Goal: Task Accomplishment & Management: Manage account settings

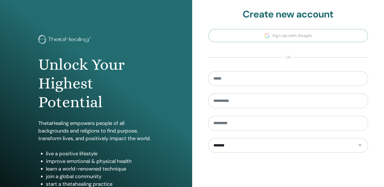
scroll to position [51, 0]
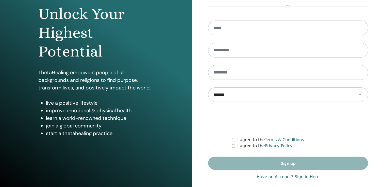
type input "**********"
click at [306, 176] on link "Have an Account? Sign in Here" at bounding box center [287, 177] width 63 height 6
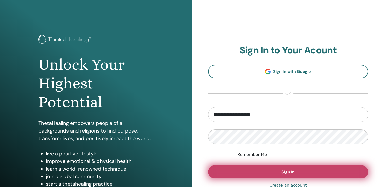
click at [295, 173] on button "Sign In" at bounding box center [288, 171] width 160 height 13
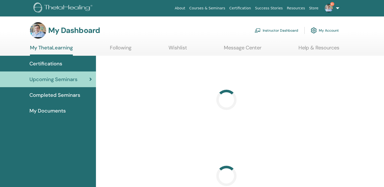
click at [255, 49] on link "Message Center" at bounding box center [243, 50] width 38 height 10
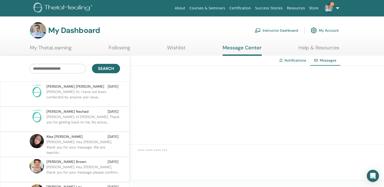
click at [67, 95] on p "Charles: Hi, I have not been contacted by anyone, per usua..." at bounding box center [83, 96] width 74 height 15
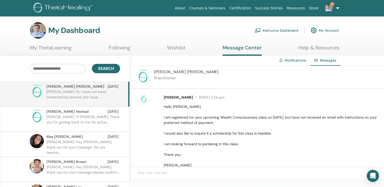
scroll to position [109, 0]
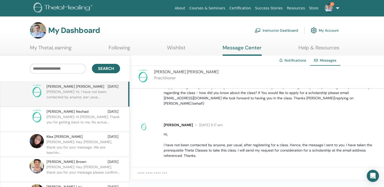
click at [163, 173] on textarea at bounding box center [260, 176] width 246 height 11
click at [237, 173] on textarea "**********" at bounding box center [260, 177] width 246 height 12
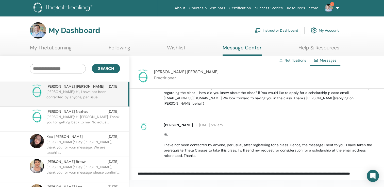
click at [175, 176] on textarea "**********" at bounding box center [260, 177] width 246 height 12
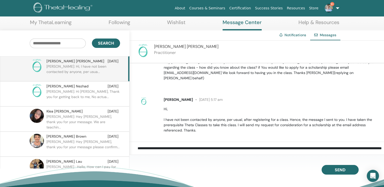
click at [211, 153] on textarea "**********" at bounding box center [260, 152] width 246 height 12
click at [217, 152] on textarea "**********" at bounding box center [260, 152] width 246 height 12
click at [315, 153] on textarea "**********" at bounding box center [260, 152] width 246 height 12
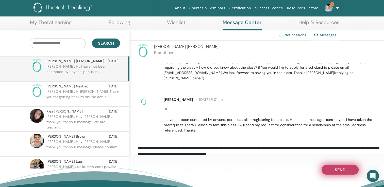
type textarea "**********"
click at [333, 168] on button "Send" at bounding box center [339, 170] width 37 height 10
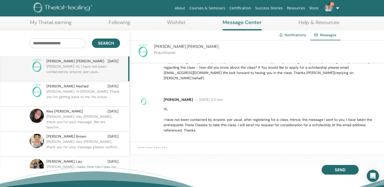
scroll to position [145, 0]
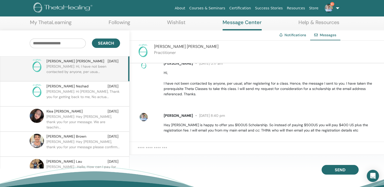
click at [73, 89] on p "Fatemeh: Hi Mark, Thank you for getting back to me, No actua..." at bounding box center [83, 96] width 74 height 15
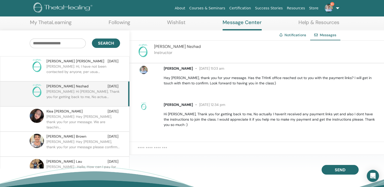
scroll to position [34, 0]
click at [170, 151] on textarea at bounding box center [260, 152] width 246 height 12
type textarea "******"
drag, startPoint x: 383, startPoint y: 29, endPoint x: 387, endPoint y: 57, distance: 28.2
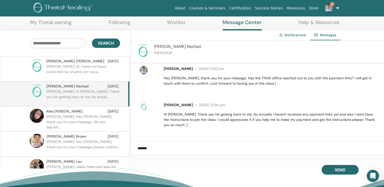
click at [384, 56] on html "About Courses & Seminars Certification Success Stories Resources Store 9+ MA Ma…" at bounding box center [192, 68] width 384 height 187
click at [248, 84] on p "Hey Fatemeh, thank you for your message. Has the THInK office reached out to yo…" at bounding box center [271, 81] width 214 height 11
click at [58, 22] on link "My ThetaLearning" at bounding box center [51, 24] width 42 height 10
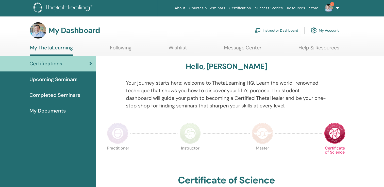
click at [277, 30] on link "Instructor Dashboard" at bounding box center [276, 30] width 44 height 11
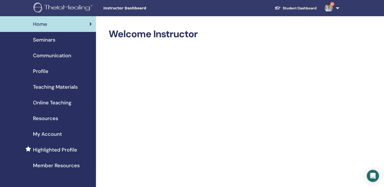
click at [47, 40] on span "Seminars" at bounding box center [44, 40] width 22 height 8
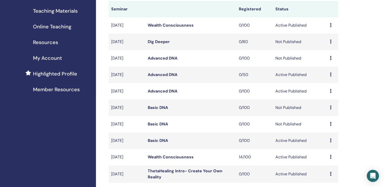
scroll to position [101, 0]
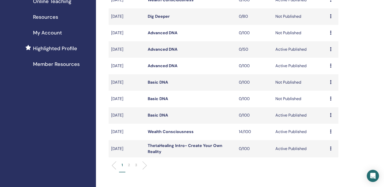
click at [127, 165] on li "2" at bounding box center [128, 167] width 7 height 10
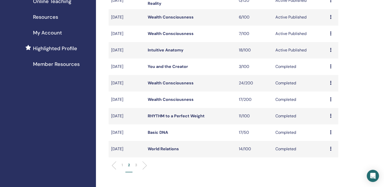
scroll to position [76, 0]
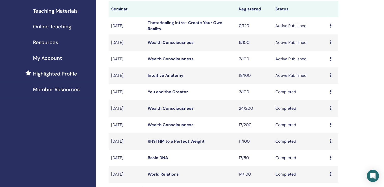
click at [177, 59] on link "Wealth Consciousness" at bounding box center [171, 58] width 46 height 5
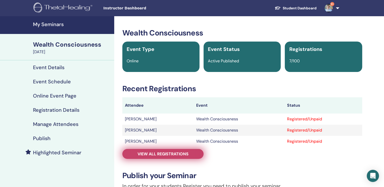
click at [168, 158] on link "View all registrations" at bounding box center [162, 154] width 81 height 10
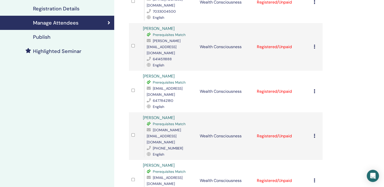
scroll to position [25, 0]
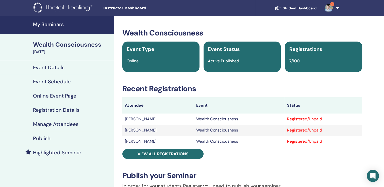
click at [293, 6] on link "Student Dashboard" at bounding box center [295, 8] width 50 height 9
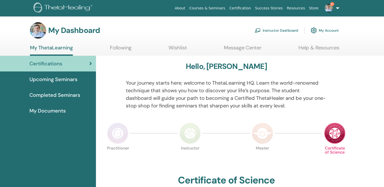
click at [230, 50] on link "Message Center" at bounding box center [243, 50] width 38 height 10
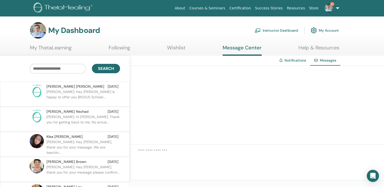
click at [71, 118] on p "Fatemeh: Hi Mark, Thank you for getting back to me, No actua..." at bounding box center [83, 121] width 74 height 15
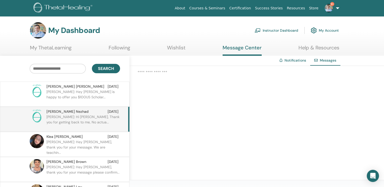
scroll to position [34, 0]
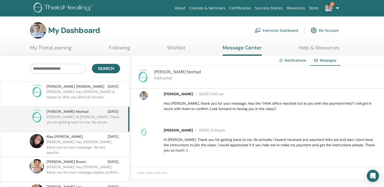
click at [87, 139] on p "Mark: Hey Klea, thank you for your message. We are teachin..." at bounding box center [83, 146] width 74 height 15
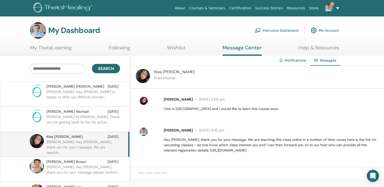
click at [92, 162] on div "Phyllis Brown Sep 10" at bounding box center [82, 161] width 72 height 5
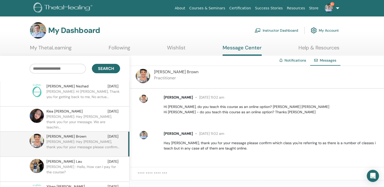
scroll to position [51, 0]
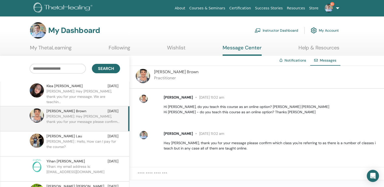
click at [84, 142] on p "Dorothy : Hello, How can I pay for the course?" at bounding box center [83, 146] width 74 height 15
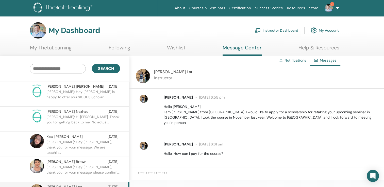
click at [61, 97] on p "Mark: Hey Charles, Mark is happy to offer you $100US Scholar..." at bounding box center [83, 96] width 74 height 15
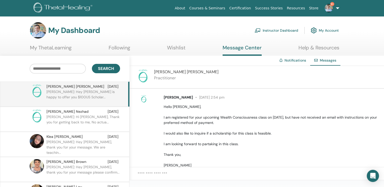
scroll to position [145, 0]
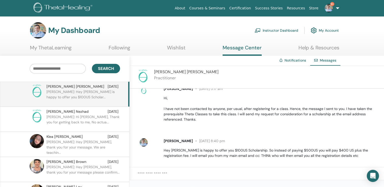
click at [283, 30] on link "Instructor Dashboard" at bounding box center [276, 30] width 44 height 11
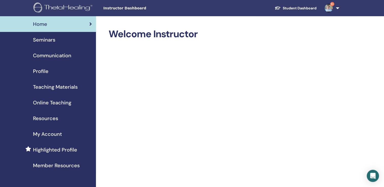
click at [49, 42] on span "Seminars" at bounding box center [44, 40] width 22 height 8
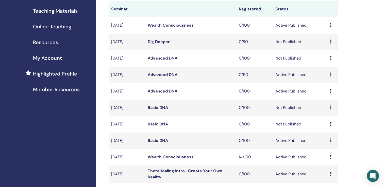
scroll to position [101, 0]
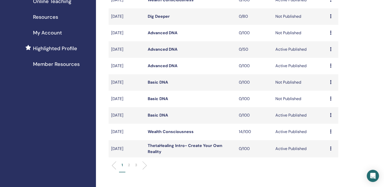
click at [129, 166] on p "2" at bounding box center [129, 164] width 2 height 5
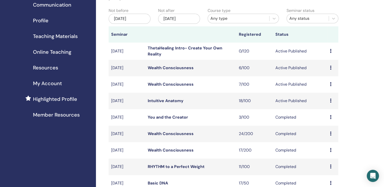
scroll to position [0, 0]
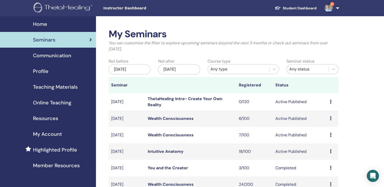
click at [176, 135] on link "Wealth Consciousness" at bounding box center [171, 134] width 46 height 5
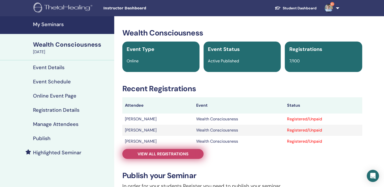
click at [169, 154] on span "View all registrations" at bounding box center [162, 153] width 51 height 5
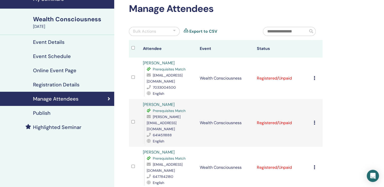
scroll to position [51, 0]
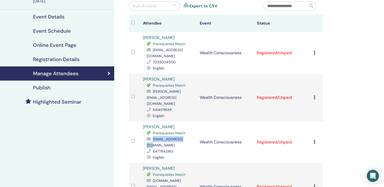
drag, startPoint x: 188, startPoint y: 121, endPoint x: 152, endPoint y: 123, distance: 35.3
click at [152, 136] on div "[EMAIL_ADDRESS][DOMAIN_NAME]" at bounding box center [171, 142] width 48 height 12
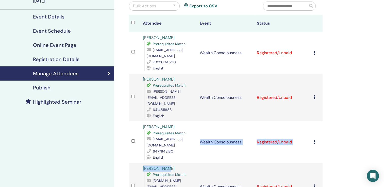
drag, startPoint x: 152, startPoint y: 123, endPoint x: 177, endPoint y: 139, distance: 29.3
click at [177, 139] on tbody "[PERSON_NAME] Prerequisites Match [EMAIL_ADDRESS][DOMAIN_NAME] 7033004500 Engli…" at bounding box center [225, 186] width 193 height 309
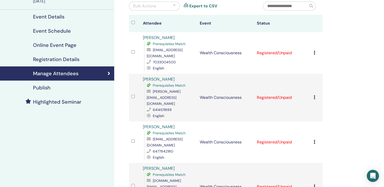
drag, startPoint x: 188, startPoint y: 120, endPoint x: 152, endPoint y: 122, distance: 35.5
click at [152, 136] on div "[EMAIL_ADDRESS][DOMAIN_NAME]" at bounding box center [171, 142] width 48 height 12
drag, startPoint x: 152, startPoint y: 122, endPoint x: 157, endPoint y: 122, distance: 4.8
copy div "[EMAIL_ADDRESS][DOMAIN_NAME]"
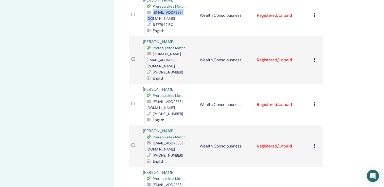
scroll to position [203, 0]
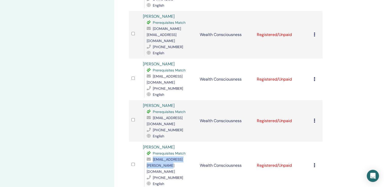
drag, startPoint x: 196, startPoint y: 123, endPoint x: 146, endPoint y: 123, distance: 49.7
click at [146, 142] on td "[PERSON_NAME] Prerequisites Match [EMAIL_ADDRESS][PERSON_NAME][DOMAIN_NAME] [PH…" at bounding box center [168, 166] width 57 height 48
drag, startPoint x: 146, startPoint y: 123, endPoint x: 150, endPoint y: 123, distance: 3.3
copy span "[EMAIL_ADDRESS][PERSON_NAME][DOMAIN_NAME]"
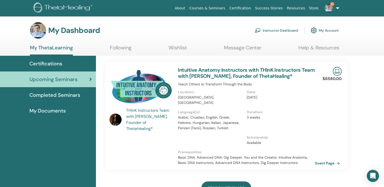
click at [240, 49] on link "Message Center" at bounding box center [243, 50] width 38 height 10
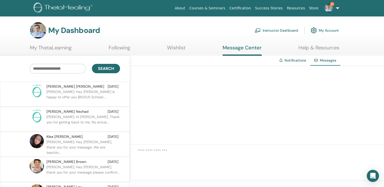
click at [92, 115] on p "Fatemeh: Hi Mark, Thank you for getting back to me, No actua..." at bounding box center [83, 121] width 74 height 15
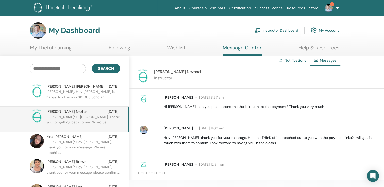
click at [92, 115] on p "Fatemeh: Hi Mark, Thank you for getting back to me, No actua..." at bounding box center [83, 121] width 74 height 15
click at [274, 31] on link "Instructor Dashboard" at bounding box center [276, 30] width 44 height 11
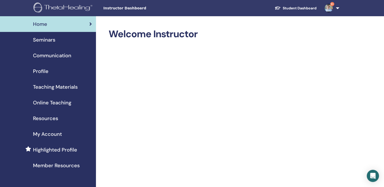
click at [51, 39] on span "Seminars" at bounding box center [44, 40] width 22 height 8
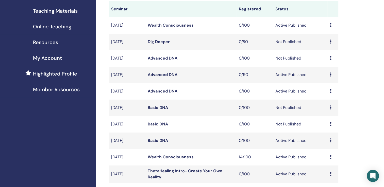
scroll to position [177, 0]
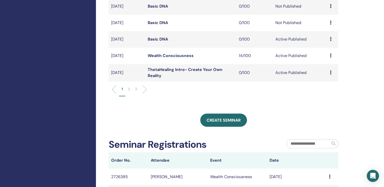
click at [129, 90] on p "2" at bounding box center [129, 88] width 2 height 5
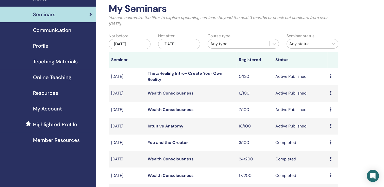
scroll to position [76, 0]
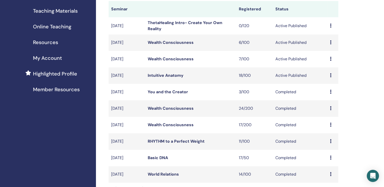
click at [161, 58] on link "Wealth Consciousness" at bounding box center [171, 58] width 46 height 5
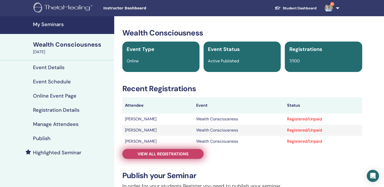
click at [165, 154] on span "View all registrations" at bounding box center [162, 153] width 51 height 5
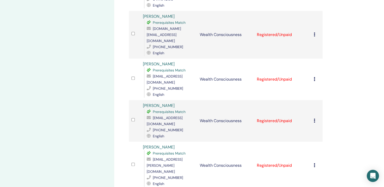
scroll to position [177, 0]
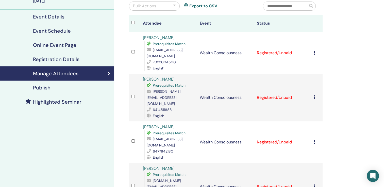
scroll to position [0, 0]
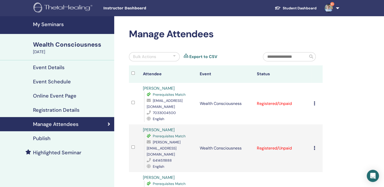
click at [45, 136] on h4 "Publish" at bounding box center [41, 138] width 17 height 6
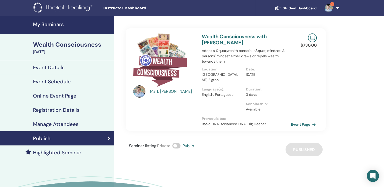
click at [298, 121] on link "Event Page" at bounding box center [304, 125] width 27 height 8
